Goal: Task Accomplishment & Management: Complete application form

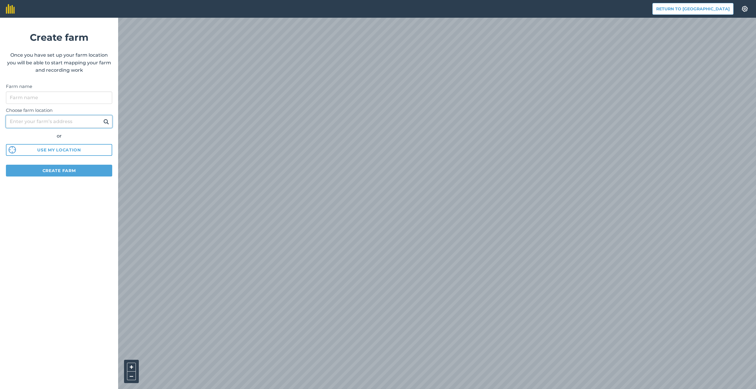
click at [77, 123] on input "Choose farm location" at bounding box center [59, 121] width 106 height 12
type input "[GEOGRAPHIC_DATA]"
click at [102, 118] on button at bounding box center [106, 122] width 9 height 8
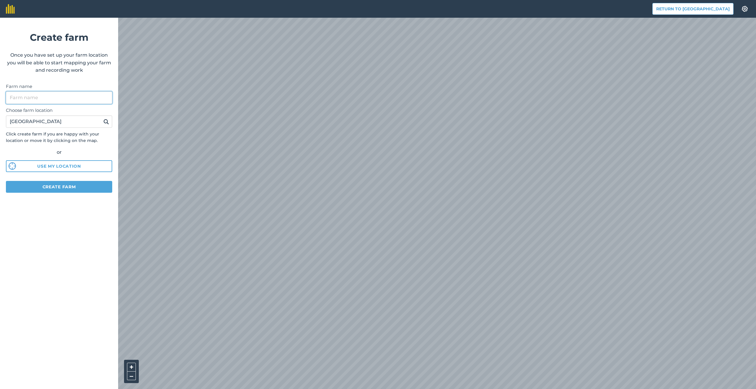
click at [63, 94] on input "Farm name" at bounding box center [59, 98] width 106 height 12
type input "Test_Score"
click at [60, 186] on button "Create farm" at bounding box center [59, 187] width 106 height 12
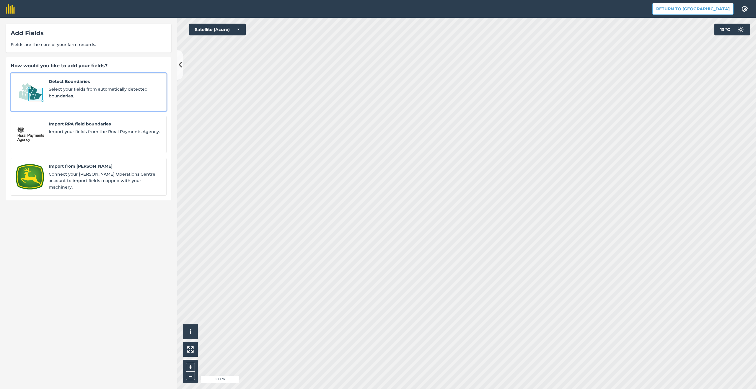
click at [83, 88] on span "Select your fields from automatically detected boundaries." at bounding box center [105, 92] width 113 height 13
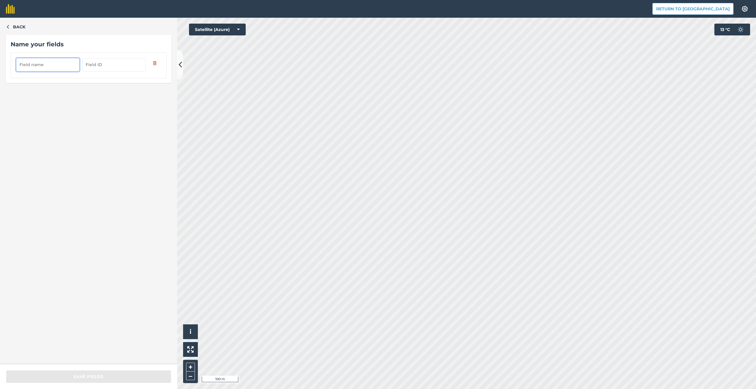
click at [47, 68] on input "text" at bounding box center [47, 64] width 63 height 13
type input "Field1"
click at [105, 68] on input "text" at bounding box center [113, 64] width 63 height 13
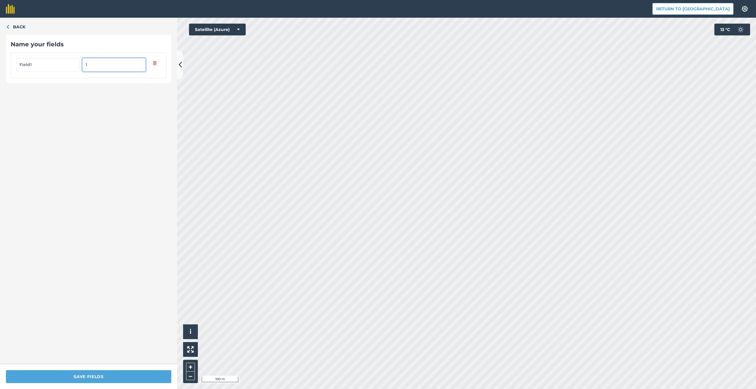
type input "1"
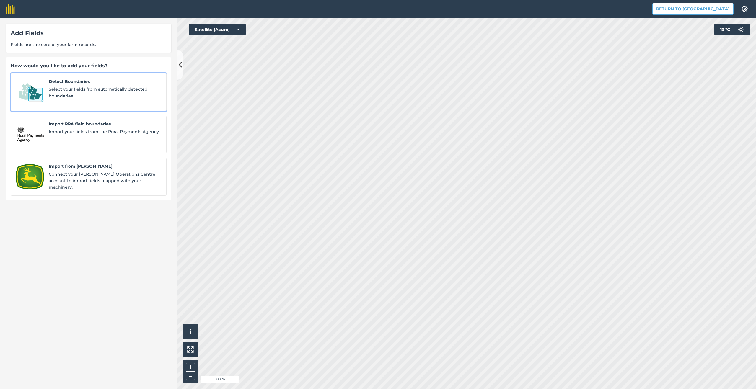
click at [102, 86] on span "Select your fields from automatically detected boundaries." at bounding box center [105, 92] width 113 height 13
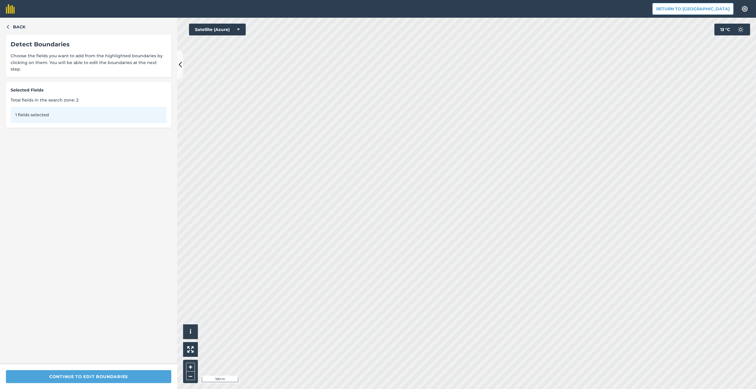
click at [55, 108] on div "1 fields selected" at bounding box center [89, 115] width 156 height 16
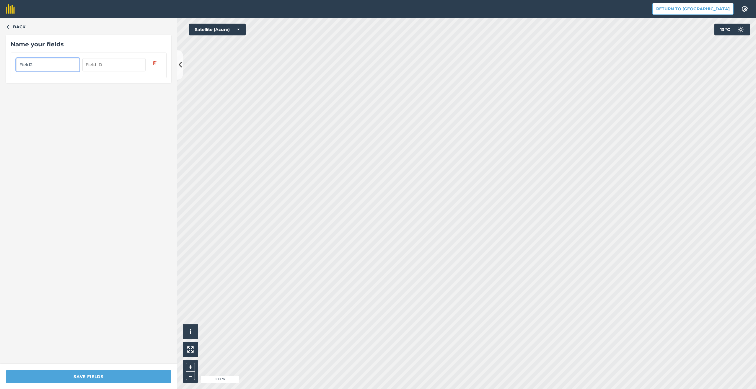
type input "Field2"
type input "2"
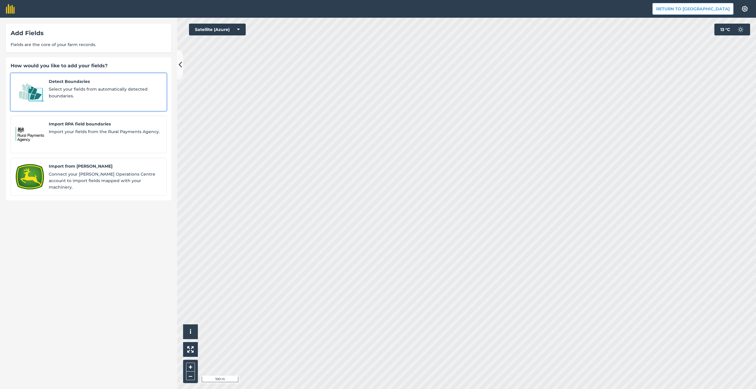
click at [79, 95] on span "Select your fields from automatically detected boundaries." at bounding box center [105, 92] width 113 height 13
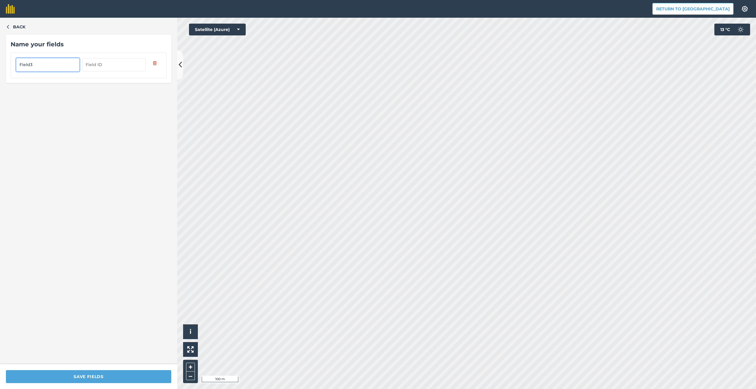
type input "Field3"
click at [100, 60] on input "text" at bounding box center [113, 64] width 63 height 13
type input "3"
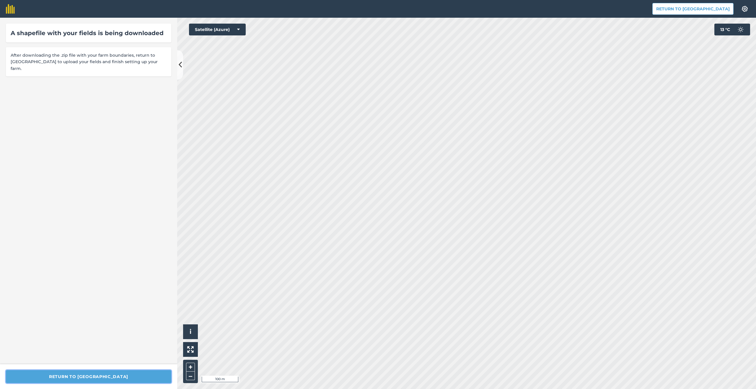
click at [77, 374] on button "Return to [GEOGRAPHIC_DATA]" at bounding box center [88, 376] width 165 height 13
click at [99, 301] on div "A shapefile with your fields is being downloaded After downloading the .zip fil…" at bounding box center [88, 191] width 177 height 347
click at [89, 376] on button "Return to [GEOGRAPHIC_DATA]" at bounding box center [88, 376] width 165 height 13
click at [695, 9] on button "Return to [GEOGRAPHIC_DATA]" at bounding box center [692, 9] width 81 height 12
